Goal: Transaction & Acquisition: Purchase product/service

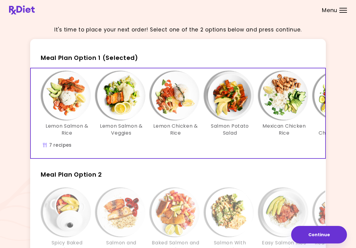
click at [179, 108] on img "Info - Lemon Chicken & Rice - Meal Plan Option 1 (Selected)" at bounding box center [176, 95] width 48 height 48
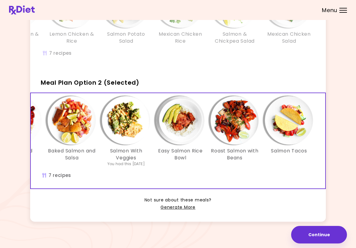
scroll to position [0, 104]
click at [184, 207] on link "Generate More" at bounding box center [178, 206] width 35 height 7
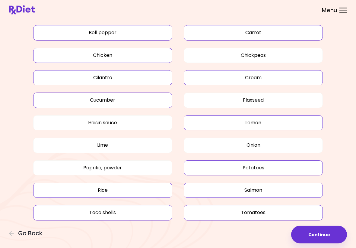
scroll to position [360, 0]
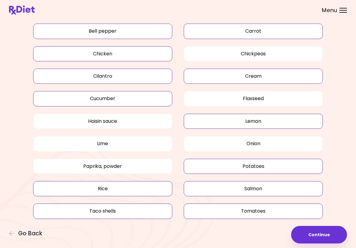
click at [260, 185] on button "Salmon" at bounding box center [253, 188] width 139 height 15
click at [124, 119] on button "Hoisin sauce" at bounding box center [102, 120] width 139 height 15
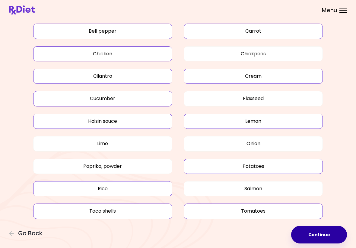
click at [324, 237] on button "Continue" at bounding box center [319, 234] width 56 height 18
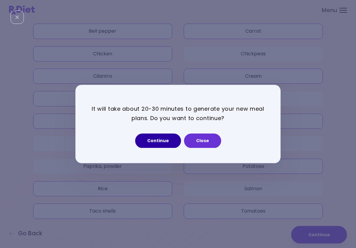
click at [155, 140] on button "Continue" at bounding box center [158, 140] width 46 height 14
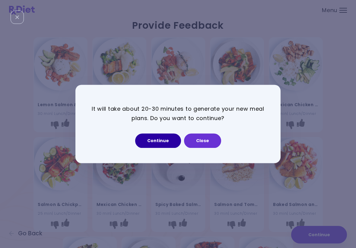
select select "*"
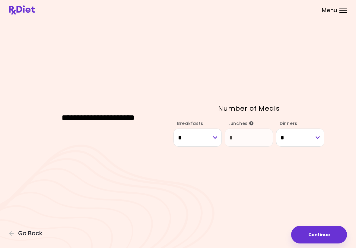
click at [320, 236] on button "Continue" at bounding box center [319, 234] width 56 height 18
